Goal: Entertainment & Leisure: Consume media (video, audio)

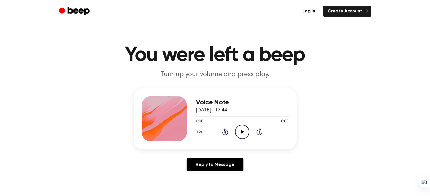
click at [238, 134] on icon "Play Audio" at bounding box center [242, 132] width 14 height 14
click at [240, 131] on icon "Play Audio" at bounding box center [242, 132] width 14 height 14
click at [245, 132] on icon "Play Audio" at bounding box center [242, 132] width 14 height 14
click at [242, 131] on icon at bounding box center [242, 132] width 3 height 4
click at [240, 125] on icon "Play Audio" at bounding box center [242, 132] width 14 height 14
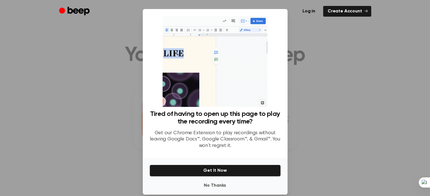
click at [317, 77] on div at bounding box center [215, 98] width 430 height 196
click at [213, 189] on button "No Thanks" at bounding box center [214, 185] width 131 height 11
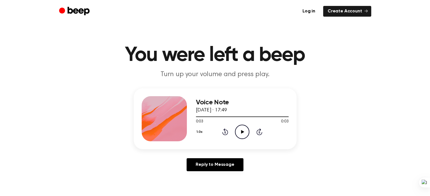
click at [244, 134] on icon "Play Audio" at bounding box center [242, 132] width 14 height 14
click at [239, 126] on icon "Play Audio" at bounding box center [242, 132] width 14 height 14
click at [241, 129] on icon "Play Audio" at bounding box center [242, 132] width 14 height 14
click at [242, 125] on circle at bounding box center [242, 132] width 14 height 14
click at [238, 123] on div "0:00 0:02" at bounding box center [242, 122] width 93 height 6
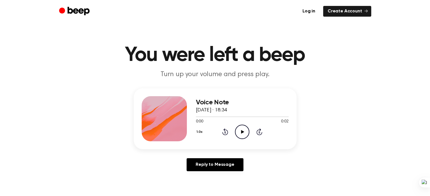
click at [240, 126] on icon "Play Audio" at bounding box center [242, 132] width 14 height 14
click at [238, 127] on icon "Play Audio" at bounding box center [242, 132] width 14 height 14
click at [244, 131] on icon "Play Audio" at bounding box center [242, 132] width 14 height 14
click at [243, 132] on icon at bounding box center [242, 132] width 3 height 4
click at [238, 131] on icon "Play Audio" at bounding box center [242, 132] width 14 height 14
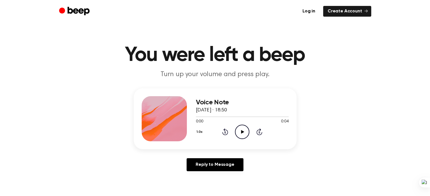
click at [243, 126] on icon "Play Audio" at bounding box center [242, 132] width 14 height 14
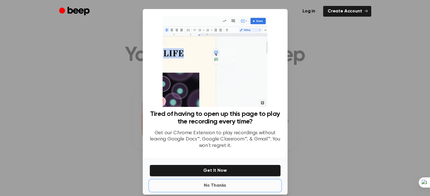
click at [208, 189] on button "No Thanks" at bounding box center [214, 185] width 131 height 11
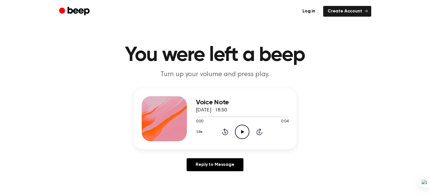
click at [239, 134] on icon "Play Audio" at bounding box center [242, 132] width 14 height 14
click at [243, 135] on icon "Play Audio" at bounding box center [242, 132] width 14 height 14
click at [237, 130] on icon "Play Audio" at bounding box center [242, 132] width 14 height 14
click at [244, 126] on icon "Play Audio" at bounding box center [242, 132] width 14 height 14
click at [239, 132] on icon "Play Audio" at bounding box center [242, 132] width 14 height 14
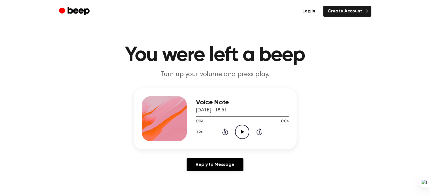
click at [240, 127] on icon "Play Audio" at bounding box center [242, 132] width 14 height 14
click at [244, 136] on icon "Play Audio" at bounding box center [242, 132] width 14 height 14
click at [241, 131] on icon at bounding box center [242, 132] width 3 height 4
click at [242, 132] on icon at bounding box center [242, 132] width 3 height 4
click at [241, 131] on icon "Play Audio" at bounding box center [242, 132] width 14 height 14
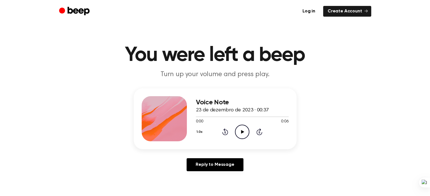
click at [239, 130] on icon "Play Audio" at bounding box center [242, 132] width 14 height 14
click at [243, 131] on icon "Play Audio" at bounding box center [242, 132] width 14 height 14
click at [242, 132] on icon at bounding box center [242, 132] width 3 height 4
click at [240, 129] on icon "Play Audio" at bounding box center [242, 132] width 14 height 14
click at [243, 136] on icon "Play Audio" at bounding box center [242, 132] width 14 height 14
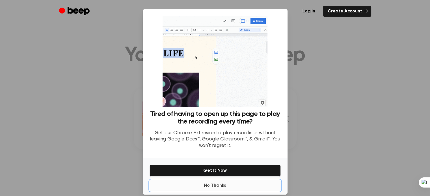
click at [210, 189] on button "No Thanks" at bounding box center [214, 185] width 131 height 11
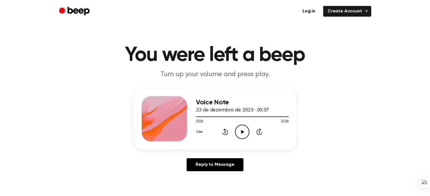
click at [244, 133] on icon "Play Audio" at bounding box center [242, 132] width 14 height 14
click at [243, 132] on icon "Play Audio" at bounding box center [242, 132] width 14 height 14
click at [240, 129] on icon "Play Audio" at bounding box center [242, 132] width 14 height 14
click at [320, 24] on main "You were left a beep Turn up your volume and press play. Voice Note 23 de dezem…" at bounding box center [215, 174] width 430 height 348
click at [236, 132] on icon "Play Audio" at bounding box center [242, 132] width 14 height 14
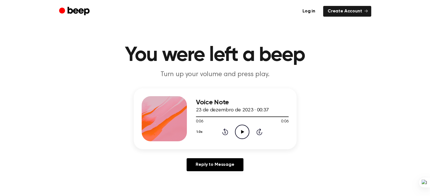
click at [243, 129] on icon "Play Audio" at bounding box center [242, 132] width 14 height 14
click at [240, 126] on icon "Play Audio" at bounding box center [242, 132] width 14 height 14
click at [243, 131] on icon at bounding box center [242, 132] width 3 height 4
click at [245, 137] on icon "Play Audio" at bounding box center [242, 132] width 14 height 14
click at [243, 125] on icon "Play Audio" at bounding box center [242, 132] width 14 height 14
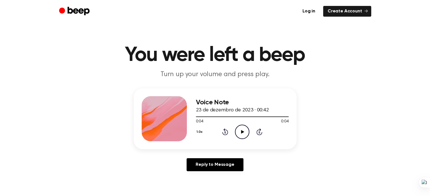
click at [243, 130] on icon "Play Audio" at bounding box center [242, 132] width 14 height 14
drag, startPoint x: 244, startPoint y: 139, endPoint x: 242, endPoint y: 128, distance: 11.5
click at [242, 128] on div "Voice Note 23 de dezembro de 2023 · 00:42 0:04 0:04 Your browser does not suppo…" at bounding box center [242, 118] width 93 height 45
click at [242, 128] on icon "Play Audio" at bounding box center [242, 132] width 14 height 14
click at [242, 131] on icon at bounding box center [242, 132] width 3 height 4
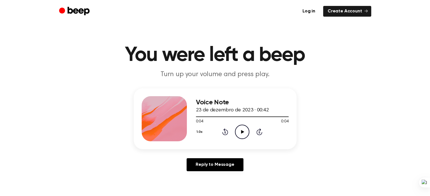
click at [244, 129] on icon "Play Audio" at bounding box center [242, 132] width 14 height 14
click at [241, 127] on icon "Play Audio" at bounding box center [242, 132] width 14 height 14
click at [242, 134] on icon "Play Audio" at bounding box center [242, 132] width 14 height 14
click at [247, 134] on icon "Play Audio" at bounding box center [242, 132] width 14 height 14
click at [249, 133] on circle at bounding box center [242, 132] width 14 height 14
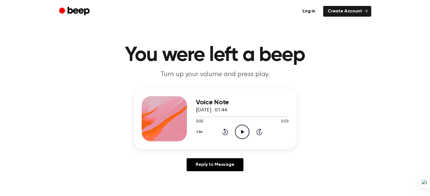
drag, startPoint x: 0, startPoint y: 0, endPoint x: 242, endPoint y: 137, distance: 277.7
click at [242, 137] on icon "Play Audio" at bounding box center [242, 132] width 14 height 14
click at [240, 126] on icon "Play Audio" at bounding box center [242, 132] width 14 height 14
click at [243, 133] on icon "Play Audio" at bounding box center [242, 132] width 14 height 14
drag, startPoint x: 245, startPoint y: 139, endPoint x: 242, endPoint y: 132, distance: 7.4
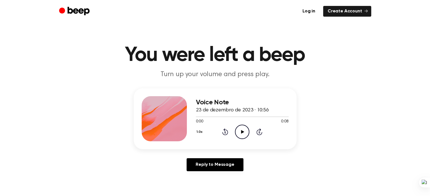
click at [242, 132] on div "Voice Note 23 de dezembro de 2023 · 10:56 0:00 0:08 Your browser does not suppo…" at bounding box center [242, 118] width 93 height 45
click at [242, 132] on icon at bounding box center [242, 132] width 3 height 4
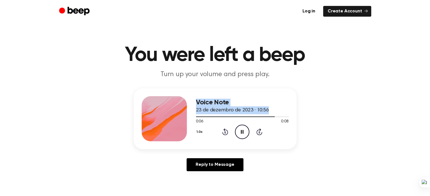
drag, startPoint x: 263, startPoint y: 118, endPoint x: 161, endPoint y: 116, distance: 102.6
click at [161, 116] on div "Voice Note 23 de dezembro de 2023 · 10:56 0:06 0:08 Your browser does not suppo…" at bounding box center [215, 118] width 163 height 61
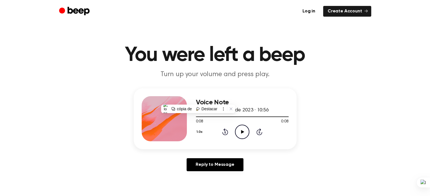
click at [241, 131] on icon at bounding box center [242, 132] width 3 height 4
click at [227, 131] on icon "Rewind 5 seconds" at bounding box center [225, 131] width 6 height 7
click at [242, 133] on icon "Pause Audio" at bounding box center [242, 132] width 14 height 14
click at [244, 132] on icon "Play Audio" at bounding box center [242, 132] width 14 height 14
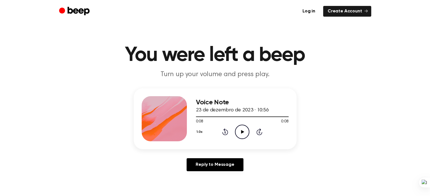
click at [246, 132] on icon "Play Audio" at bounding box center [242, 132] width 14 height 14
click at [236, 134] on circle at bounding box center [242, 132] width 14 height 14
click at [243, 125] on circle at bounding box center [242, 132] width 14 height 14
click at [241, 138] on icon "Play Audio" at bounding box center [242, 132] width 14 height 14
click at [242, 137] on icon "Play Audio" at bounding box center [242, 132] width 14 height 14
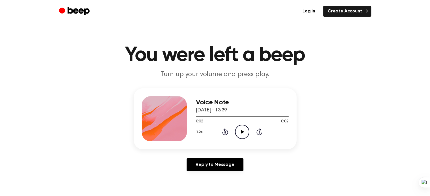
click at [240, 134] on icon "Play Audio" at bounding box center [242, 132] width 14 height 14
click at [246, 132] on icon "Play Audio" at bounding box center [242, 132] width 14 height 14
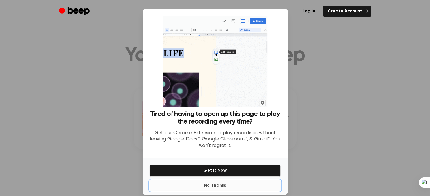
click at [214, 187] on button "No Thanks" at bounding box center [214, 185] width 131 height 11
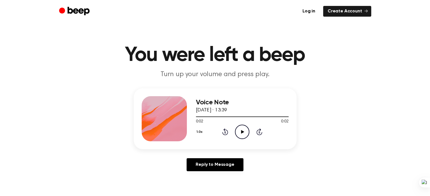
click at [239, 134] on icon "Play Audio" at bounding box center [242, 132] width 14 height 14
click at [235, 138] on icon "Play Audio" at bounding box center [242, 132] width 14 height 14
click at [237, 124] on div "0:00 0:02" at bounding box center [242, 122] width 93 height 6
click at [242, 129] on icon "Play Audio" at bounding box center [242, 132] width 14 height 14
click at [241, 134] on icon "Play Audio" at bounding box center [242, 132] width 14 height 14
